Goal: Information Seeking & Learning: Check status

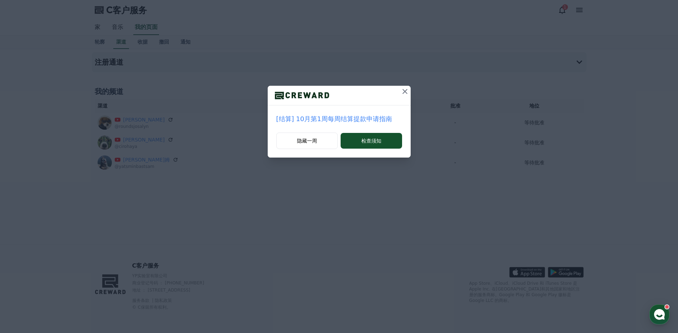
click at [406, 92] on icon at bounding box center [404, 91] width 9 height 9
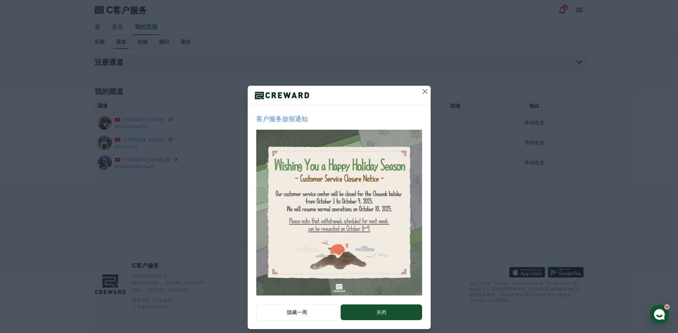
click at [421, 90] on icon at bounding box center [424, 91] width 9 height 9
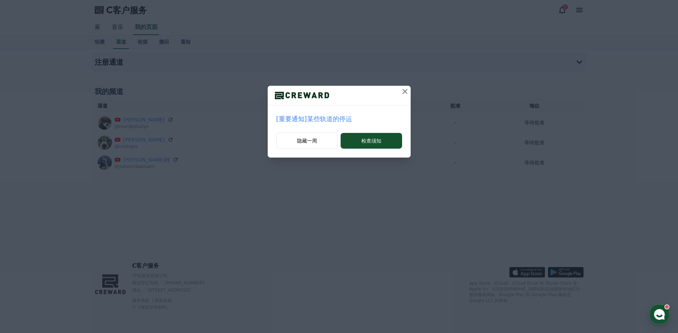
click at [405, 91] on icon at bounding box center [404, 91] width 5 height 5
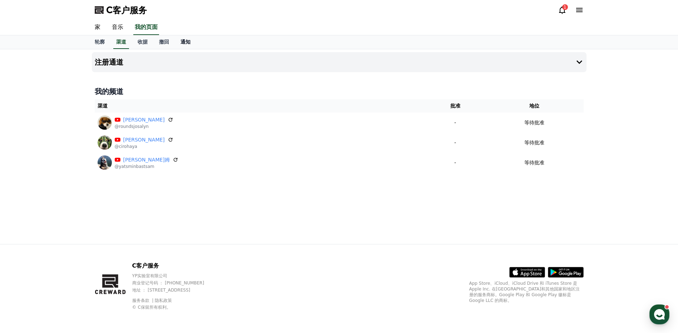
click at [186, 43] on font "通知" at bounding box center [185, 42] width 10 height 6
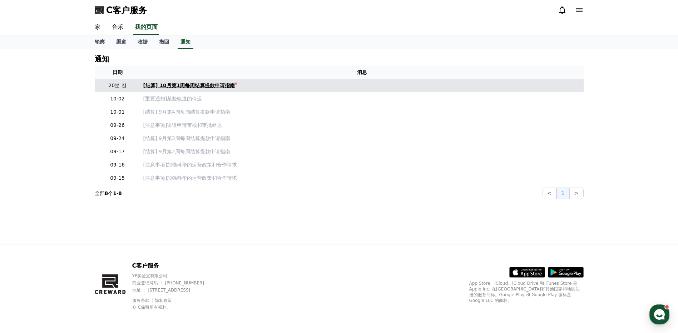
click at [209, 86] on font "[结算] 10月第1周每周结算提款申请指南" at bounding box center [189, 86] width 92 height 6
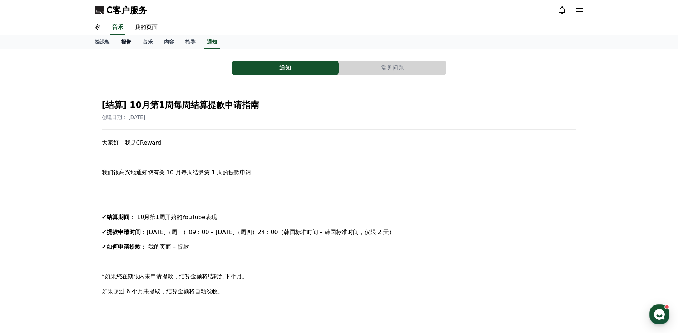
click at [128, 40] on font "报告" at bounding box center [126, 42] width 10 height 6
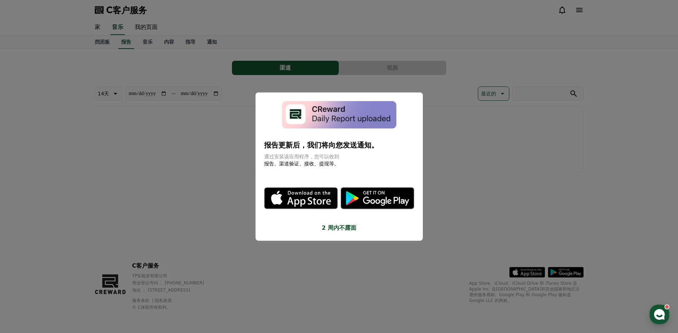
click at [451, 162] on button "关闭模态" at bounding box center [339, 166] width 678 height 333
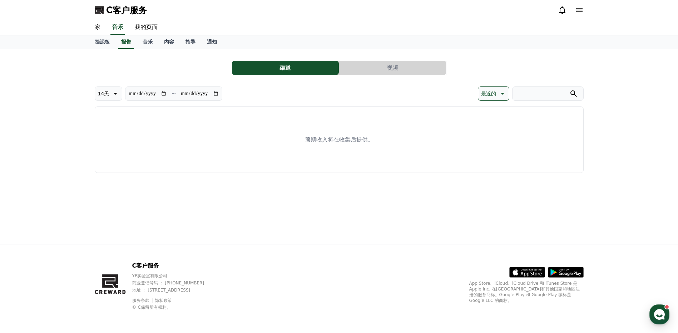
click at [369, 72] on button "视频" at bounding box center [392, 68] width 107 height 14
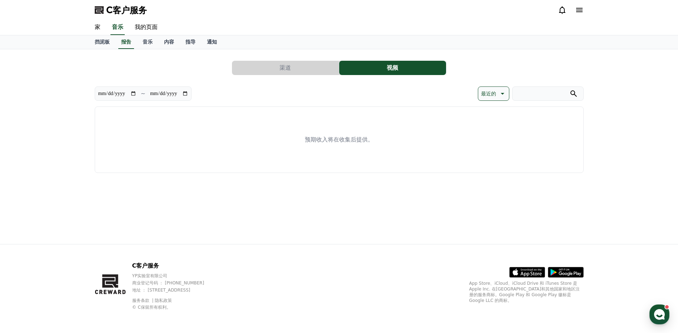
click at [293, 59] on div "**********" at bounding box center [339, 114] width 489 height 118
click at [305, 66] on button "渠道" at bounding box center [285, 68] width 107 height 14
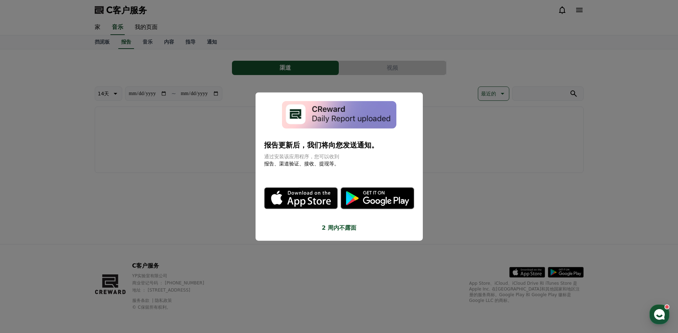
click at [101, 41] on button "关闭模态" at bounding box center [339, 166] width 678 height 333
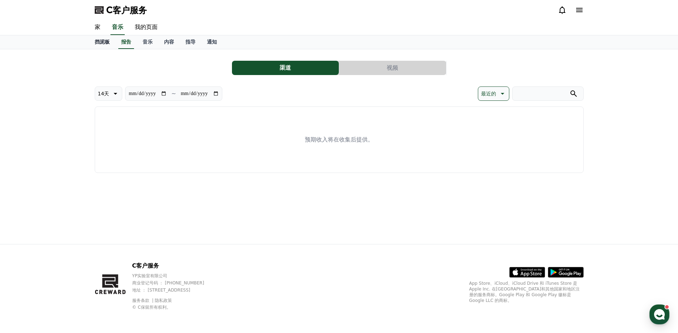
click at [106, 43] on font "挡泥板" at bounding box center [102, 42] width 15 height 6
